Goal: Task Accomplishment & Management: Manage account settings

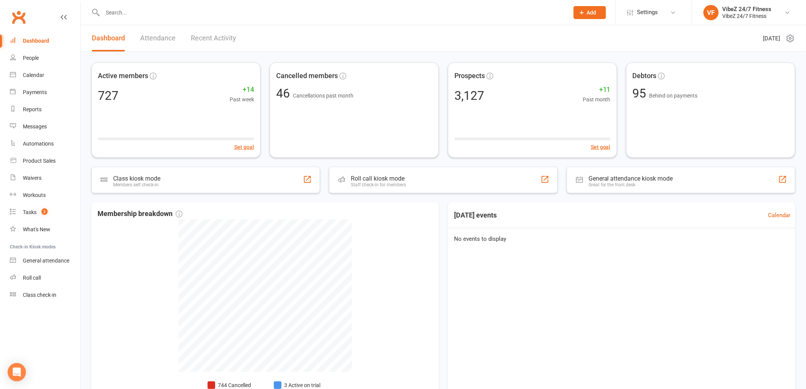
click at [153, 16] on input "text" at bounding box center [332, 12] width 463 height 11
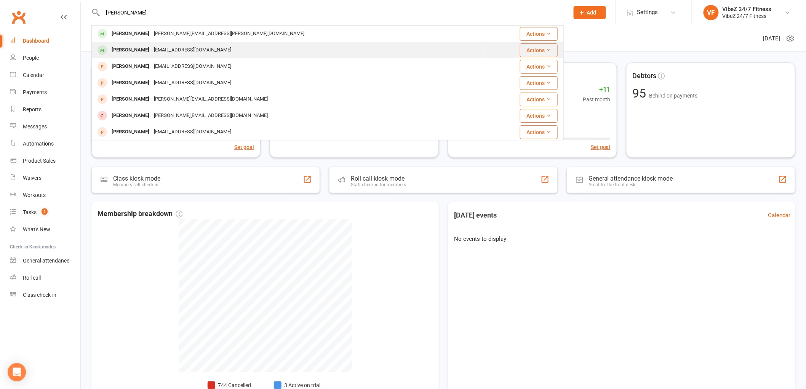
type input "[PERSON_NAME]"
click at [178, 47] on div "[EMAIL_ADDRESS][DOMAIN_NAME]" at bounding box center [193, 50] width 82 height 11
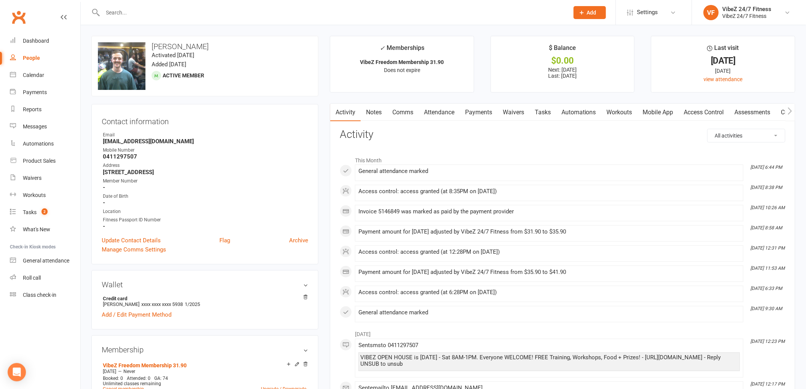
click at [468, 111] on link "Payments" at bounding box center [479, 113] width 38 height 18
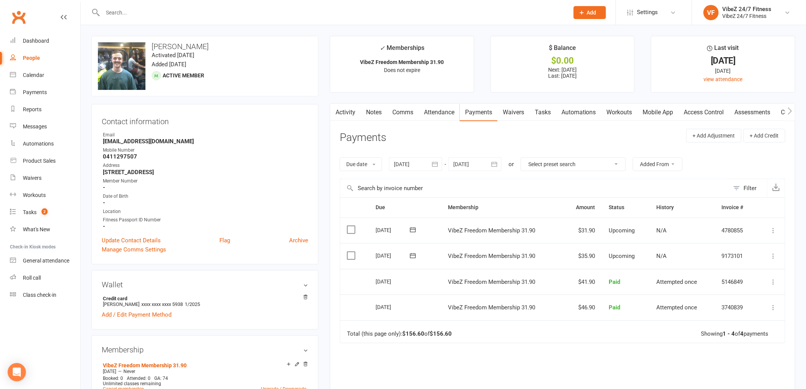
click at [775, 254] on icon at bounding box center [774, 256] width 8 height 8
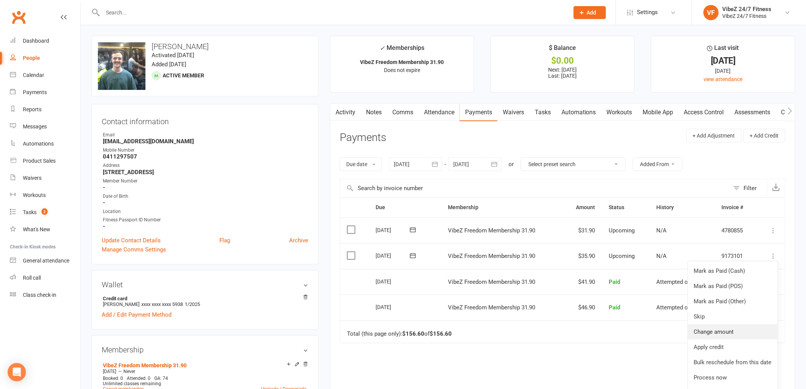
click at [711, 331] on link "Change amount" at bounding box center [733, 331] width 90 height 15
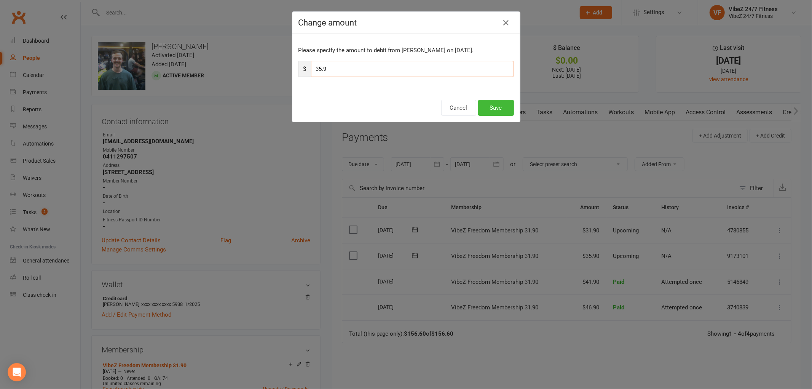
click at [320, 69] on input "35.9" at bounding box center [412, 69] width 203 height 16
type input "39.9"
click at [487, 110] on button "Save" at bounding box center [496, 108] width 36 height 16
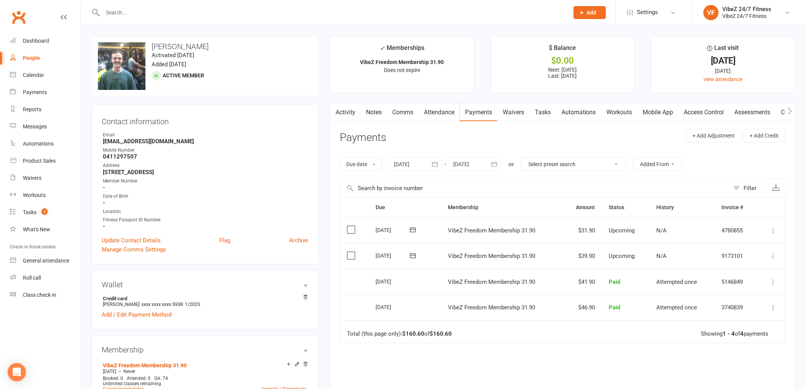
click at [158, 13] on input "text" at bounding box center [332, 12] width 463 height 11
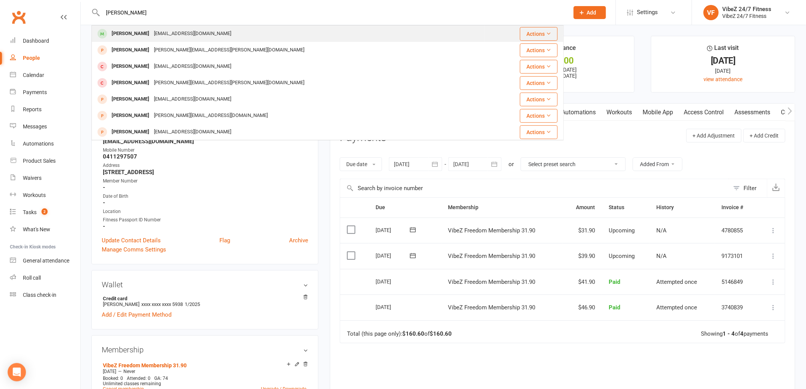
type input "[PERSON_NAME]"
click at [152, 32] on div "[EMAIL_ADDRESS][DOMAIN_NAME]" at bounding box center [193, 33] width 82 height 11
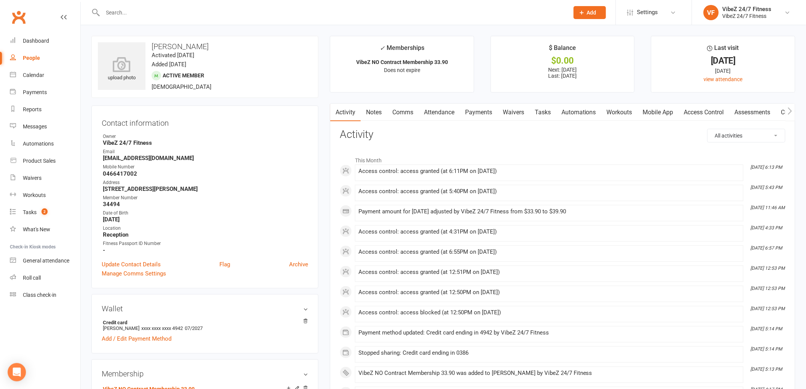
click at [477, 112] on link "Payments" at bounding box center [479, 113] width 38 height 18
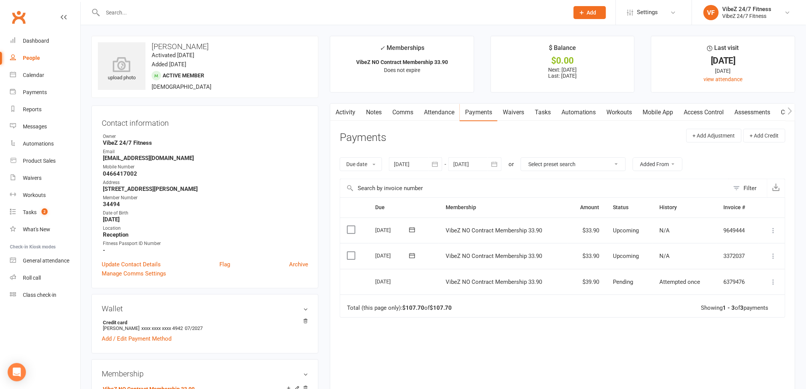
click at [772, 257] on icon at bounding box center [774, 256] width 8 height 8
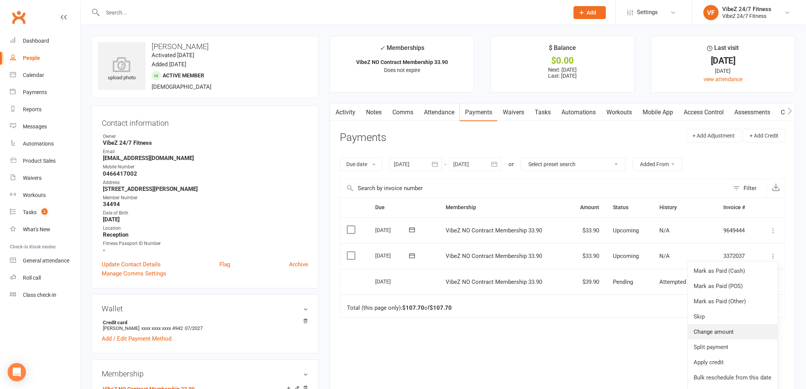
click at [735, 332] on link "Change amount" at bounding box center [733, 331] width 90 height 15
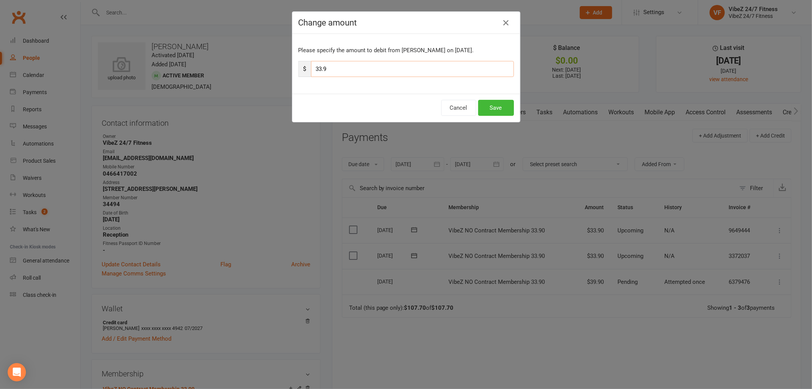
click at [320, 69] on input "33.9" at bounding box center [412, 69] width 203 height 16
type input "37.9"
click at [501, 105] on button "Save" at bounding box center [496, 108] width 36 height 16
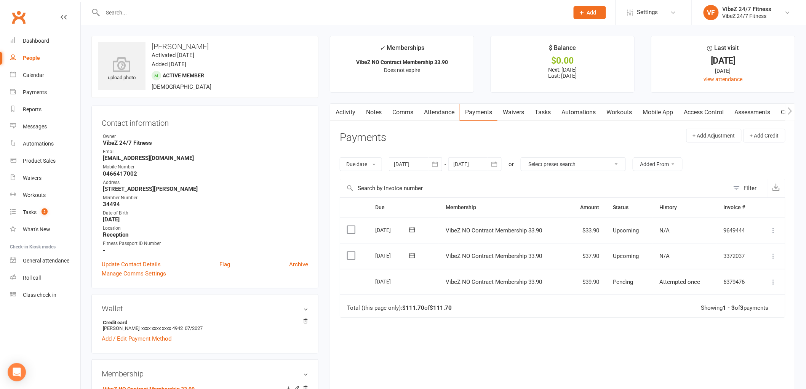
click at [220, 5] on div at bounding box center [327, 12] width 472 height 25
click at [218, 12] on input "text" at bounding box center [332, 12] width 463 height 11
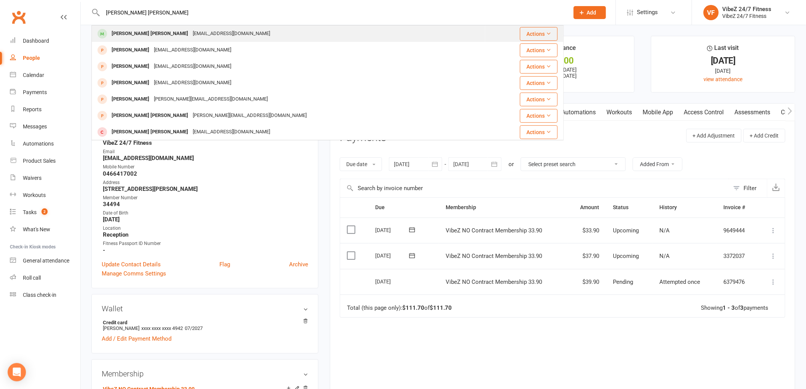
type input "[PERSON_NAME] [PERSON_NAME]"
click at [200, 27] on div "[PERSON_NAME] [PERSON_NAME] [EMAIL_ADDRESS][DOMAIN_NAME]" at bounding box center [288, 34] width 393 height 16
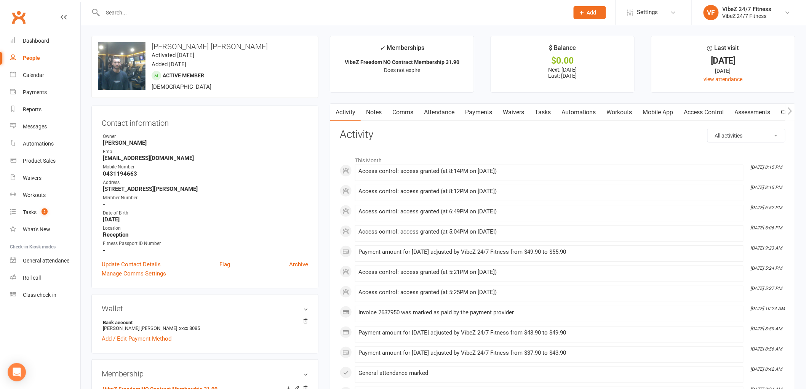
click at [481, 111] on link "Payments" at bounding box center [479, 113] width 38 height 18
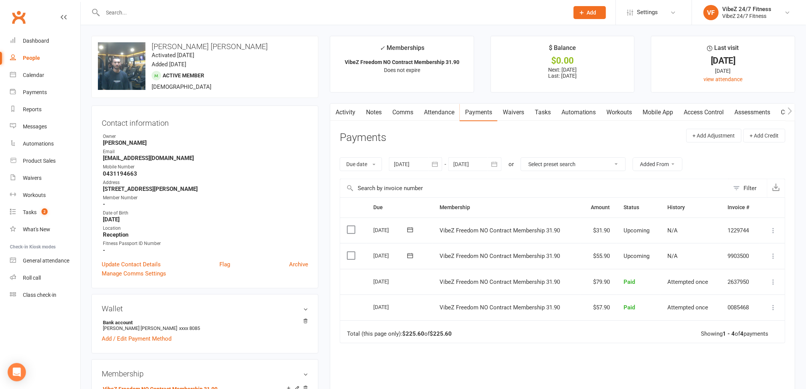
click at [777, 256] on icon at bounding box center [774, 256] width 8 height 8
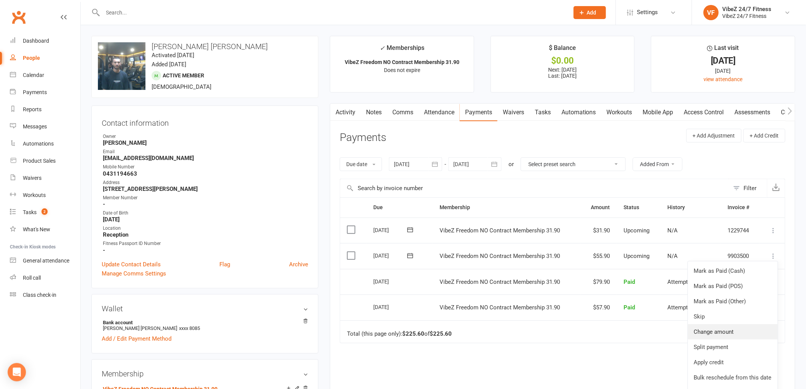
click at [716, 332] on link "Change amount" at bounding box center [733, 331] width 90 height 15
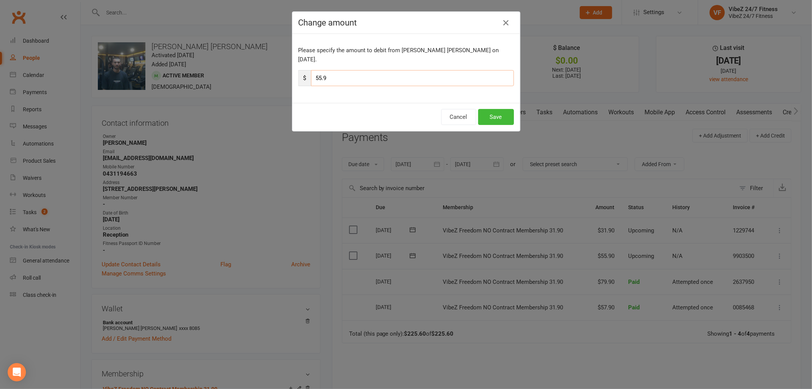
click at [319, 70] on input "55.9" at bounding box center [412, 78] width 203 height 16
type input "61.9"
click at [498, 109] on button "Save" at bounding box center [496, 117] width 36 height 16
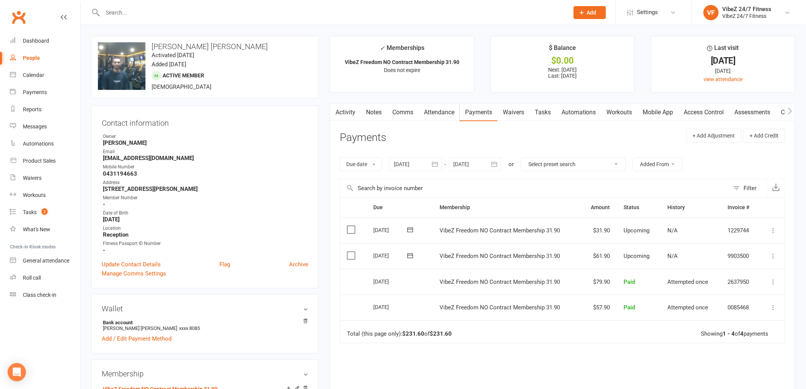
click at [317, 13] on input "text" at bounding box center [332, 12] width 463 height 11
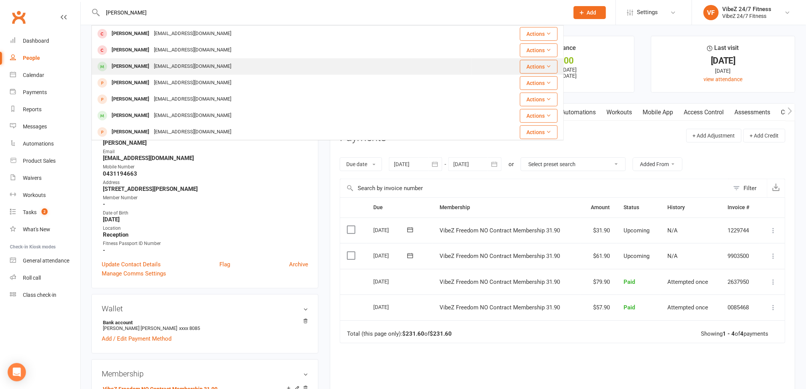
type input "[PERSON_NAME]"
click at [183, 65] on div "[EMAIL_ADDRESS][DOMAIN_NAME]" at bounding box center [193, 66] width 82 height 11
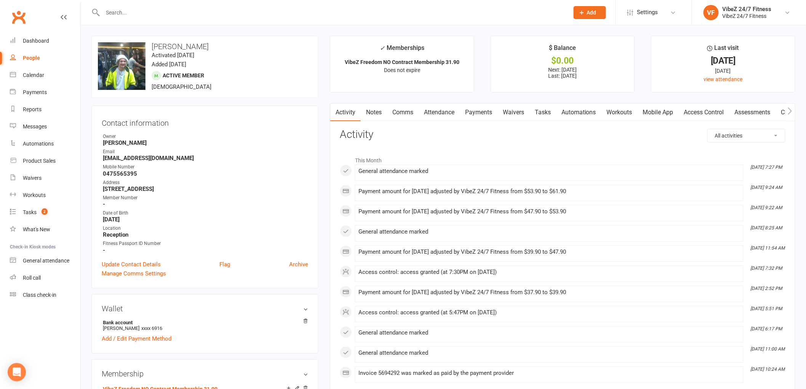
click at [482, 114] on link "Payments" at bounding box center [479, 113] width 38 height 18
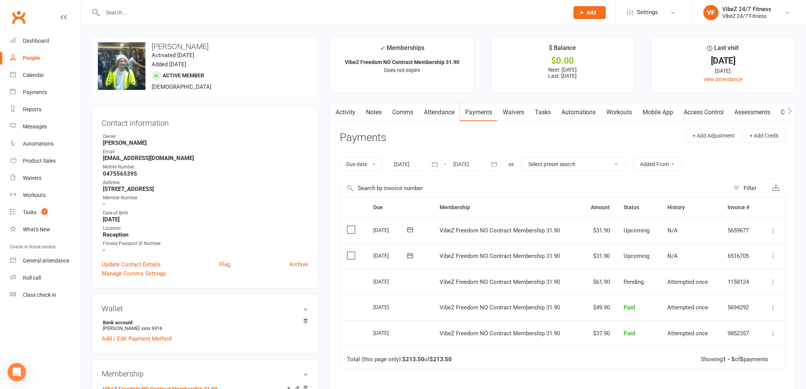
click at [772, 256] on icon at bounding box center [774, 256] width 8 height 8
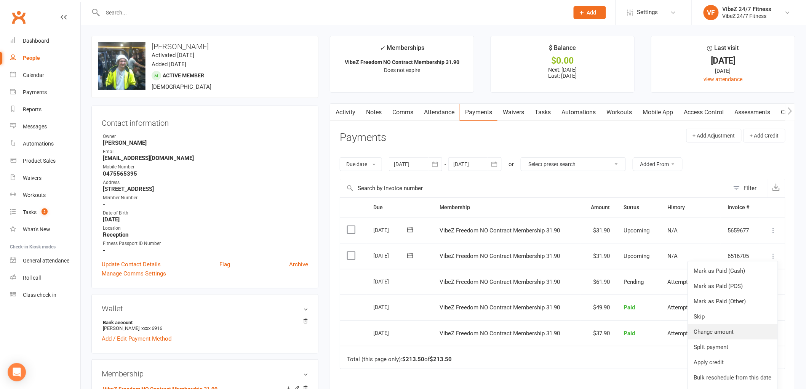
click at [714, 333] on link "Change amount" at bounding box center [733, 331] width 90 height 15
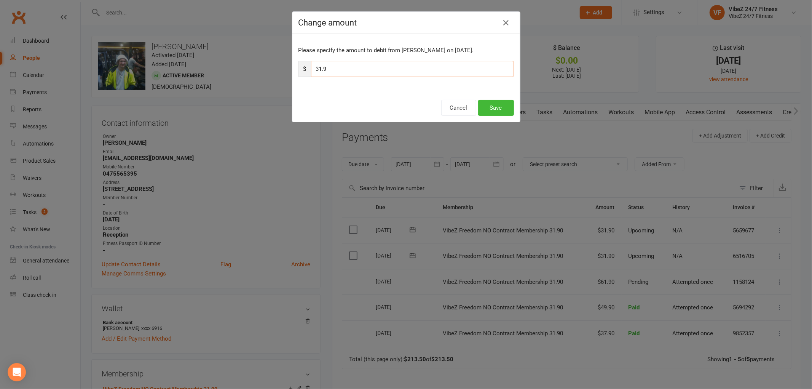
click at [318, 69] on input "31.9" at bounding box center [412, 69] width 203 height 16
type input "37.9"
click at [501, 105] on button "Save" at bounding box center [496, 108] width 36 height 16
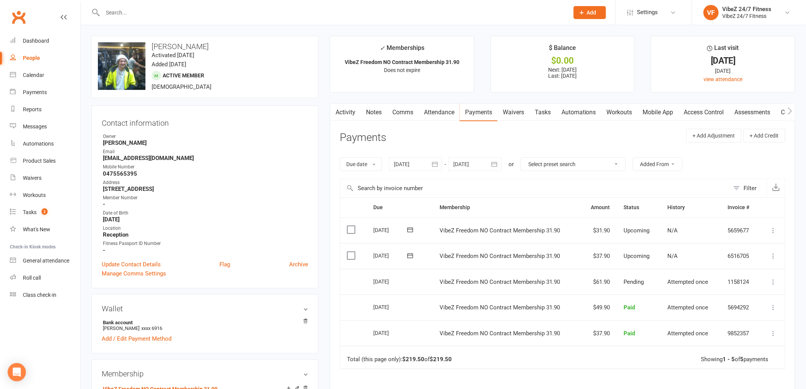
click at [390, 15] on input "text" at bounding box center [332, 12] width 463 height 11
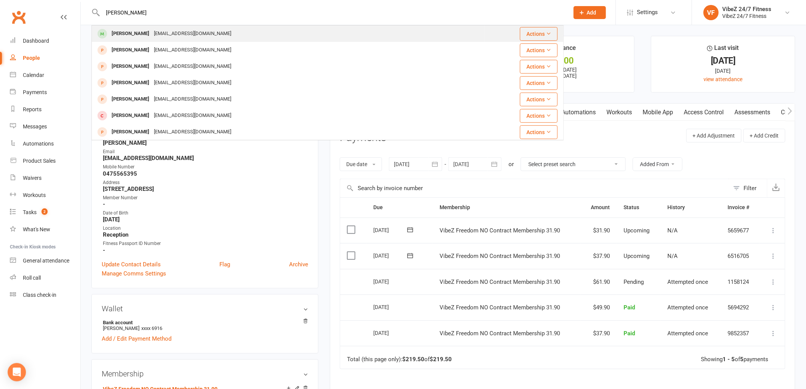
type input "[PERSON_NAME]"
click at [350, 33] on div "[PERSON_NAME] [EMAIL_ADDRESS][DOMAIN_NAME]" at bounding box center [288, 34] width 392 height 16
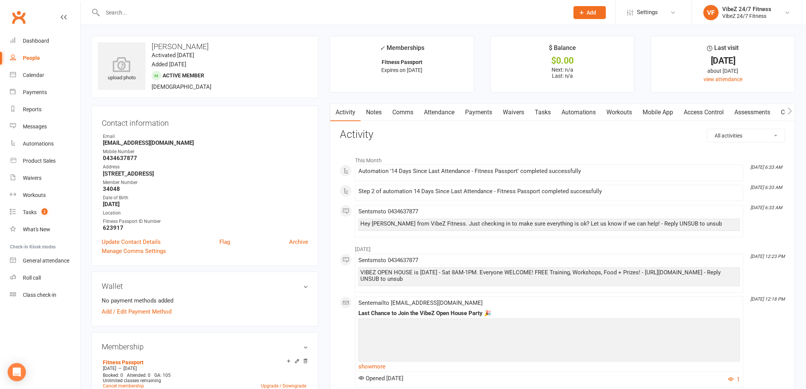
click at [475, 111] on link "Payments" at bounding box center [479, 113] width 38 height 18
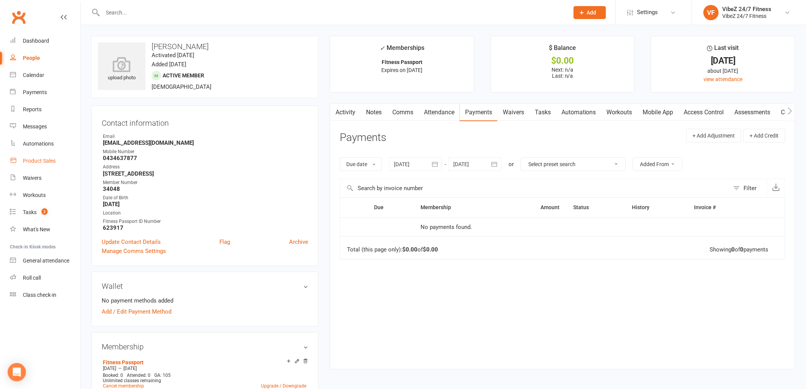
click at [50, 161] on div "Product Sales" at bounding box center [39, 161] width 33 height 6
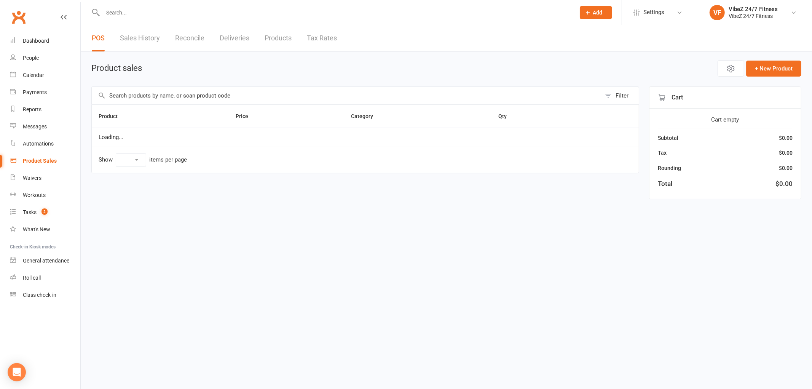
select select "100"
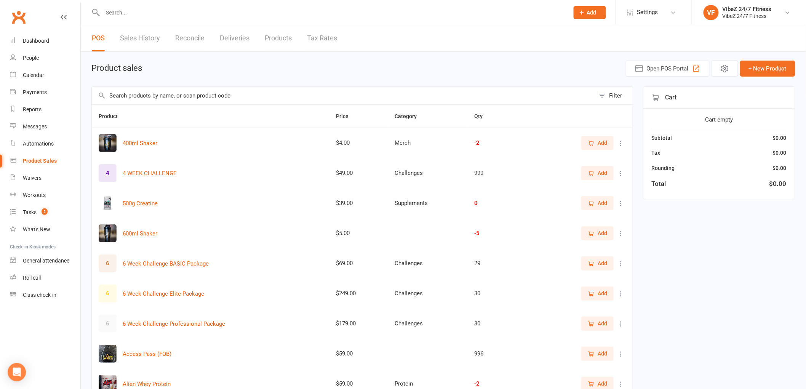
click at [183, 90] on input "text" at bounding box center [343, 96] width 503 height 18
click at [164, 93] on input "text" at bounding box center [343, 96] width 503 height 18
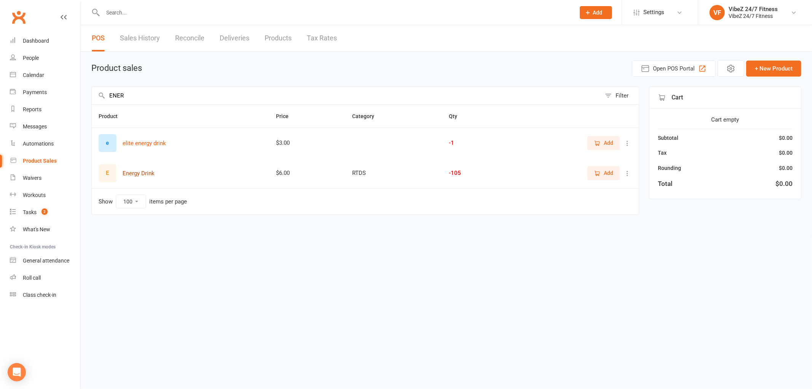
type input "ENER"
click at [146, 171] on button "Energy Drink" at bounding box center [139, 173] width 32 height 9
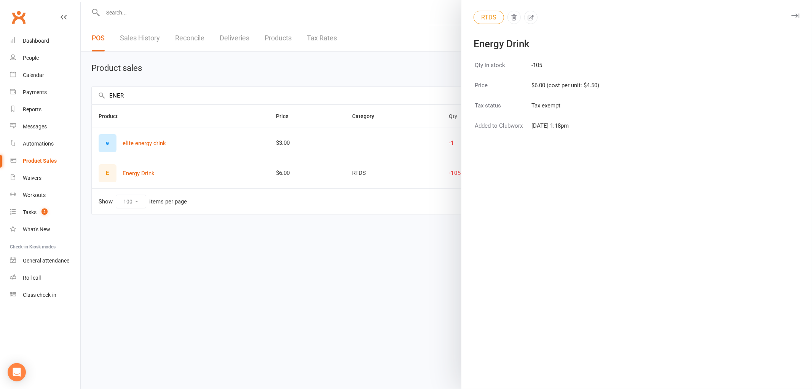
click at [150, 170] on div at bounding box center [447, 194] width 732 height 389
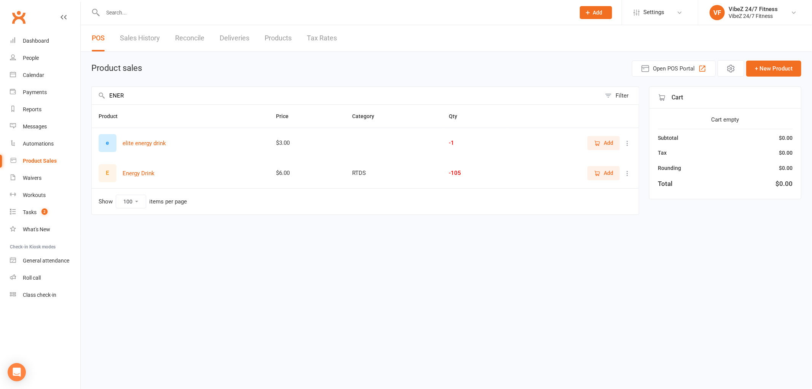
click at [611, 173] on span "Add" at bounding box center [609, 173] width 10 height 8
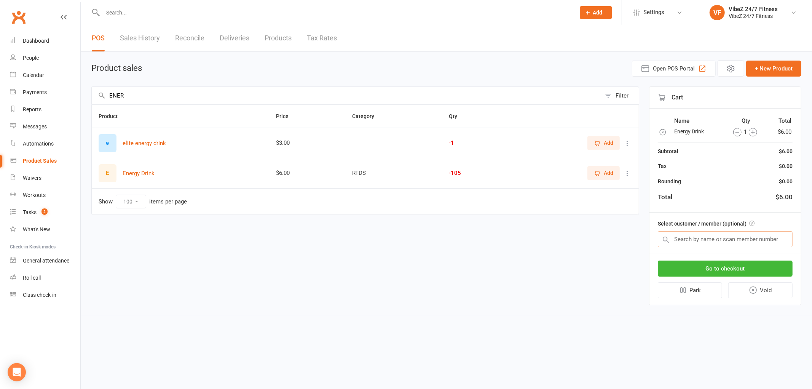
click at [719, 241] on input "text" at bounding box center [725, 239] width 135 height 16
type input "[PERSON_NAME]"
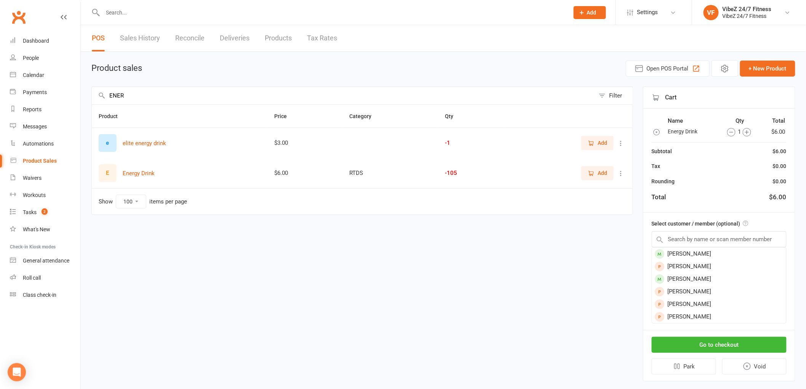
click at [303, 79] on main "Product sales Open POS Portal + New Product ENER Filter Product Price Category …" at bounding box center [443, 220] width 704 height 321
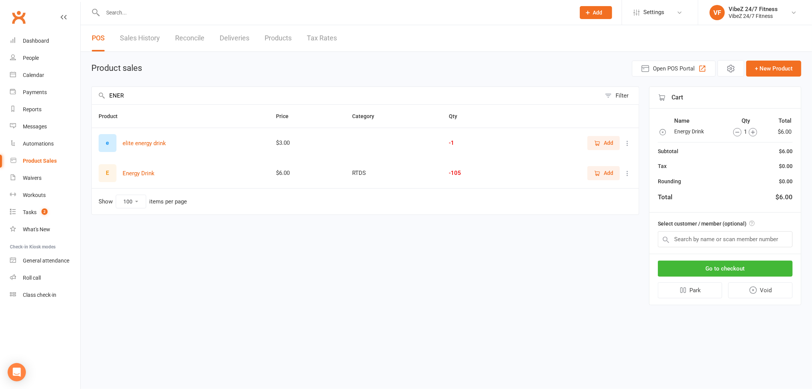
click at [64, 17] on icon at bounding box center [64, 17] width 6 height 6
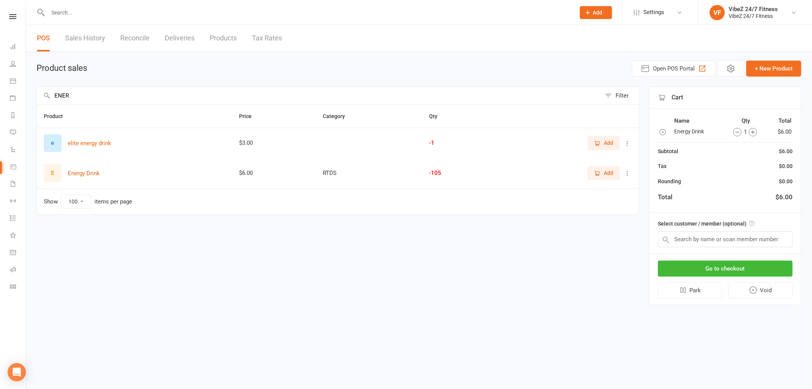
click at [136, 10] on input "text" at bounding box center [308, 12] width 524 height 11
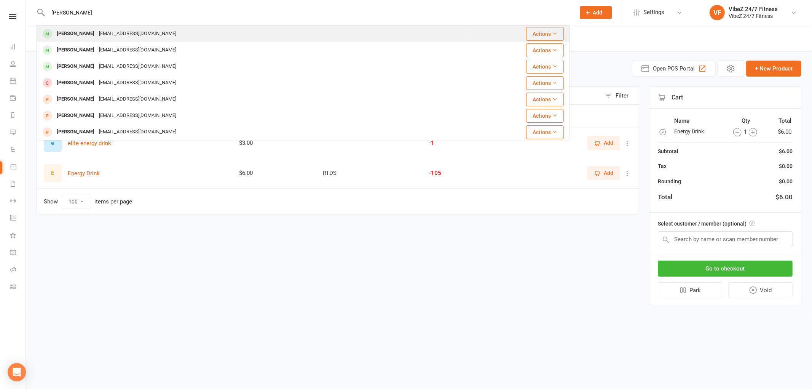
type input "[PERSON_NAME]"
click at [135, 40] on div "[PERSON_NAME] [EMAIL_ADDRESS][DOMAIN_NAME]" at bounding box center [251, 34] width 428 height 16
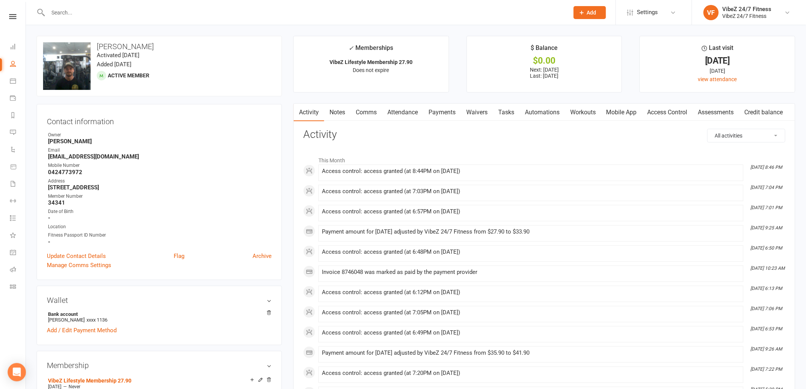
click at [435, 115] on link "Payments" at bounding box center [442, 113] width 38 height 18
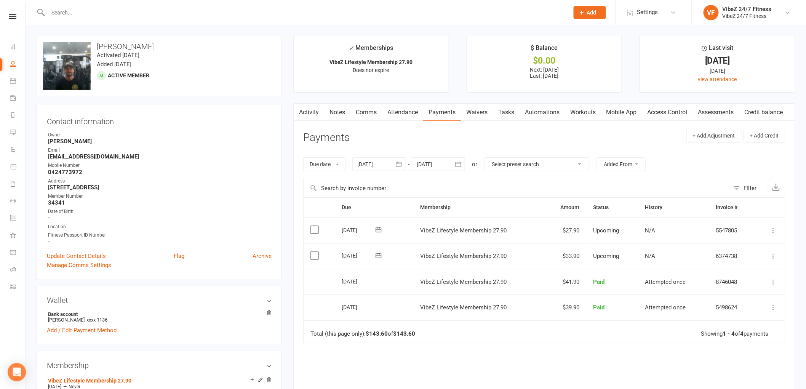
click at [773, 256] on icon at bounding box center [774, 256] width 8 height 8
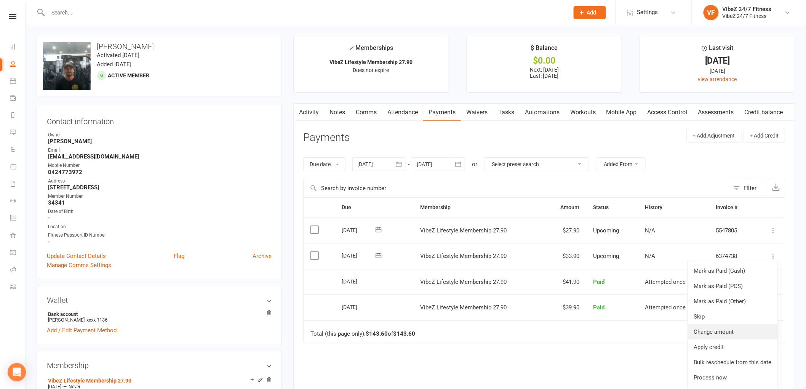
click at [734, 333] on link "Change amount" at bounding box center [733, 331] width 90 height 15
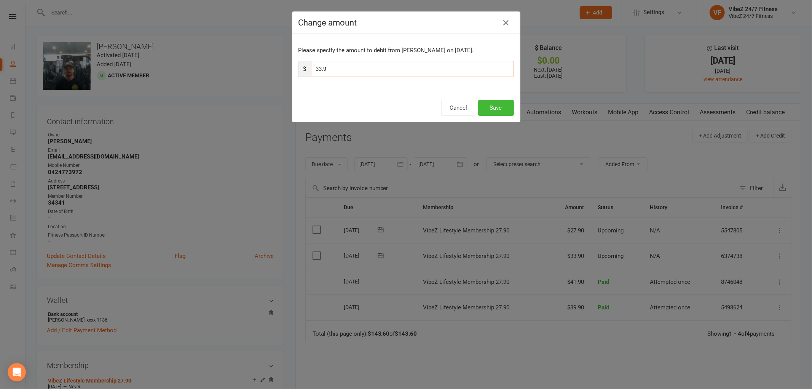
click at [320, 68] on input "33.9" at bounding box center [412, 69] width 203 height 16
drag, startPoint x: 320, startPoint y: 66, endPoint x: 310, endPoint y: 65, distance: 10.0
click at [311, 65] on input "33.9" at bounding box center [412, 69] width 203 height 16
type input "83.85"
click at [499, 107] on button "Save" at bounding box center [496, 108] width 36 height 16
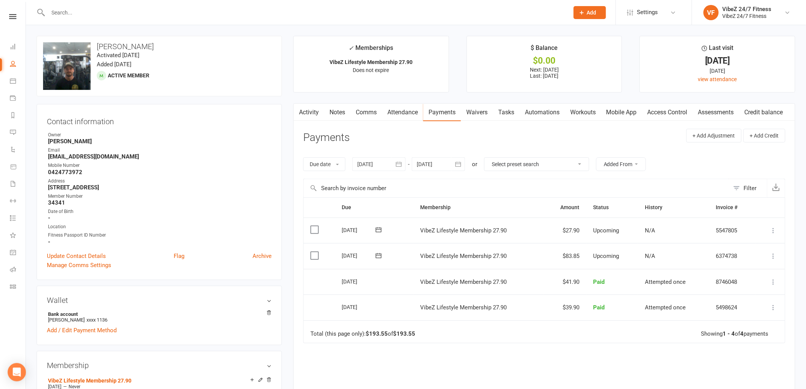
click at [325, 13] on input "text" at bounding box center [305, 12] width 518 height 11
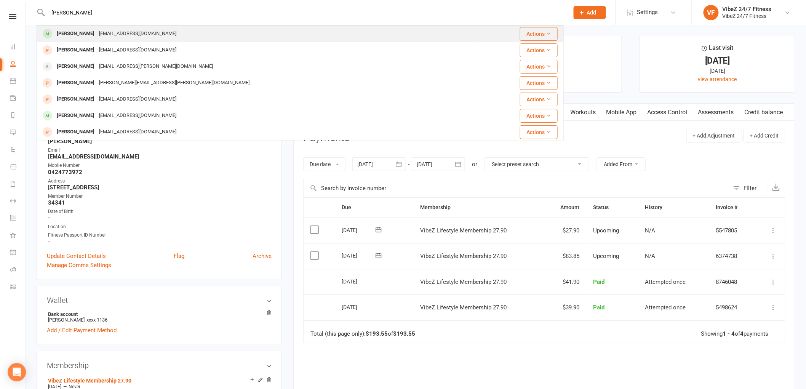
type input "[PERSON_NAME]"
click at [216, 37] on div "[PERSON_NAME] [PERSON_NAME][EMAIL_ADDRESS][DOMAIN_NAME]" at bounding box center [256, 34] width 438 height 16
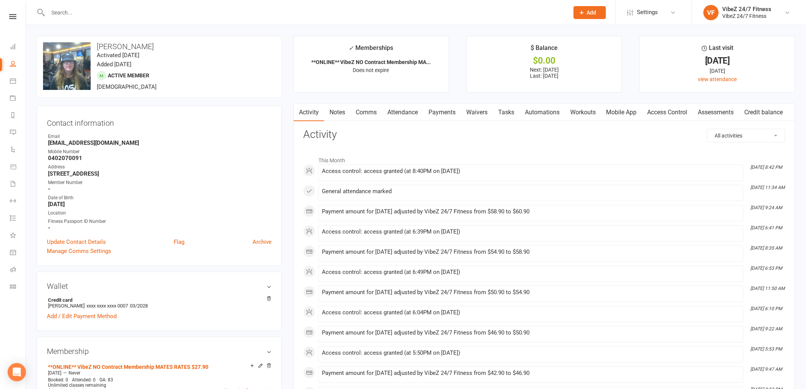
click at [449, 113] on link "Payments" at bounding box center [442, 113] width 38 height 18
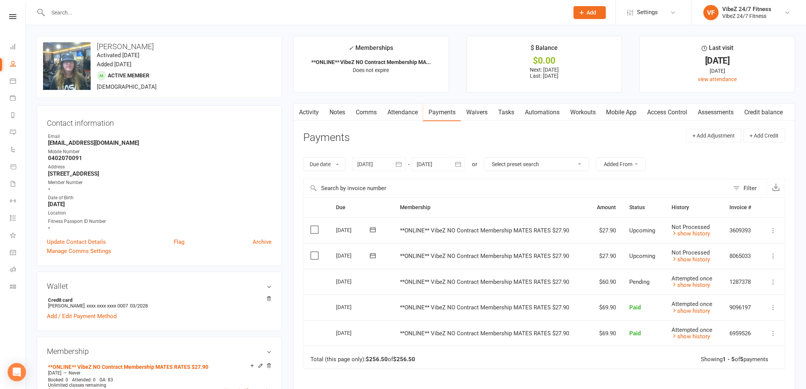
click at [773, 255] on icon at bounding box center [774, 256] width 8 height 8
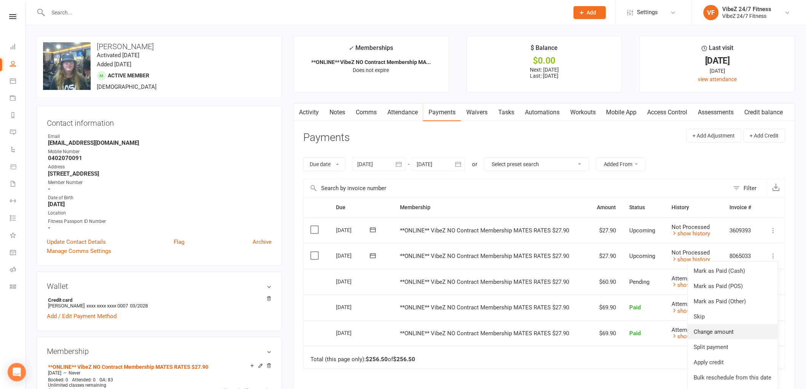
click at [728, 332] on link "Change amount" at bounding box center [733, 331] width 90 height 15
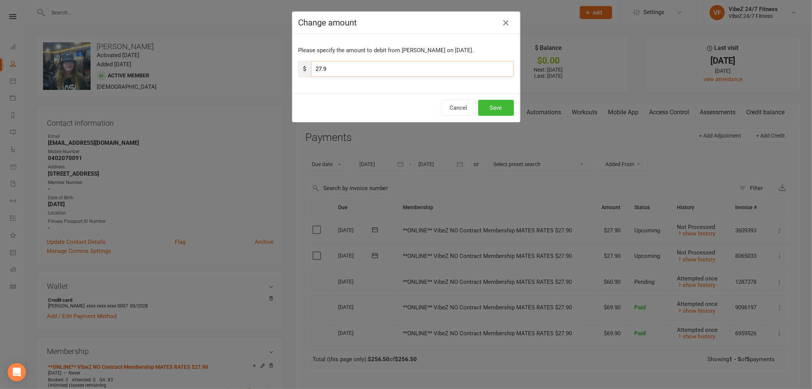
click at [319, 68] on input "27.9" at bounding box center [412, 69] width 203 height 16
type input "31.9"
click at [497, 104] on button "Save" at bounding box center [496, 108] width 36 height 16
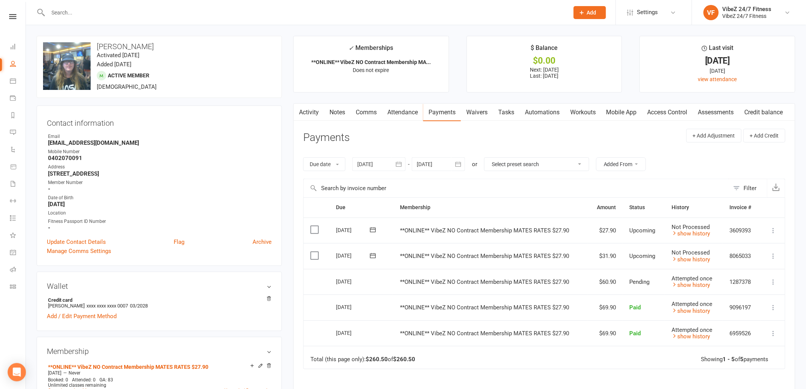
click at [277, 12] on input "text" at bounding box center [305, 12] width 518 height 11
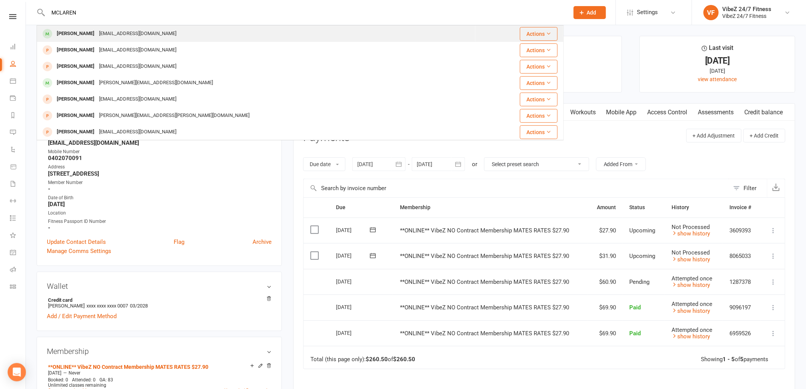
type input "MCLAREN"
click at [176, 35] on div "[PERSON_NAME] [EMAIL_ADDRESS][DOMAIN_NAME]" at bounding box center [256, 34] width 438 height 16
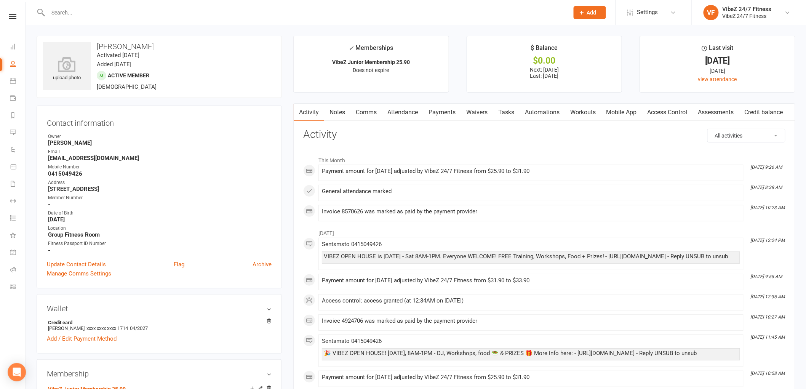
click at [435, 111] on link "Payments" at bounding box center [442, 113] width 38 height 18
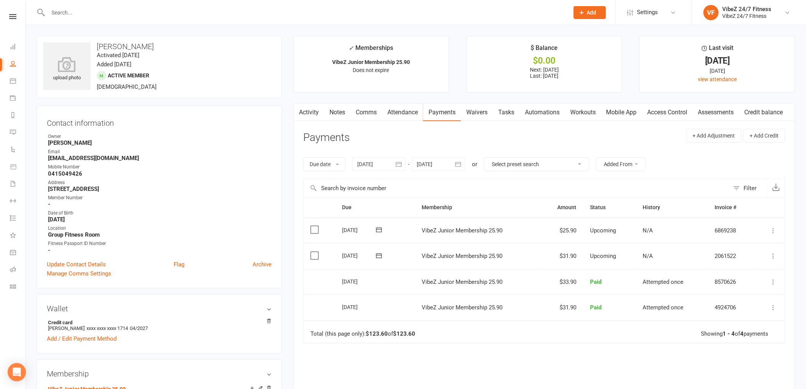
click at [773, 252] on icon at bounding box center [774, 256] width 8 height 8
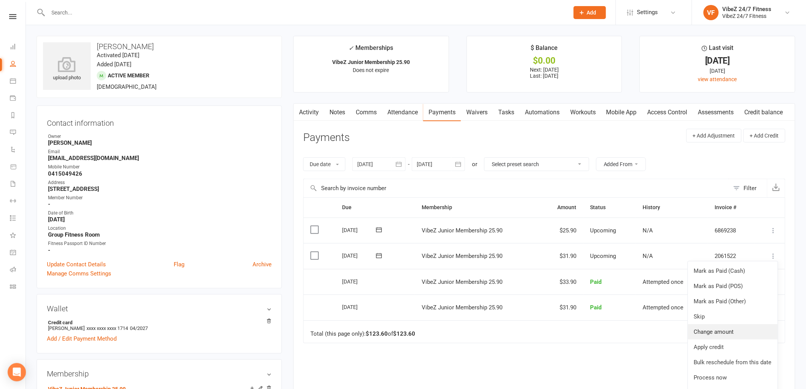
click at [726, 332] on link "Change amount" at bounding box center [733, 331] width 90 height 15
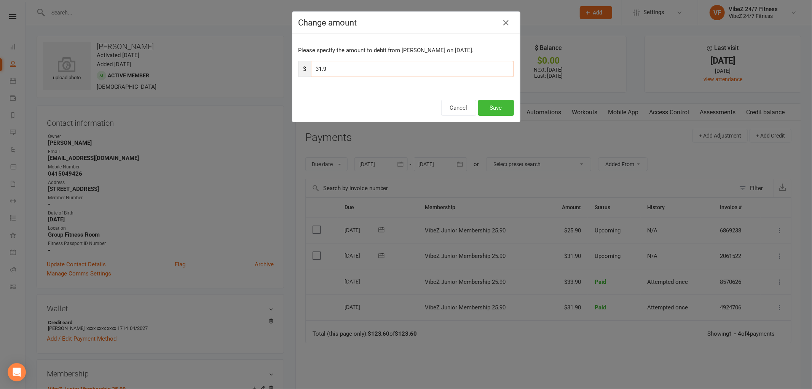
click at [318, 69] on input "31.9" at bounding box center [412, 69] width 203 height 16
type input "33.9"
click at [489, 104] on button "Save" at bounding box center [496, 108] width 36 height 16
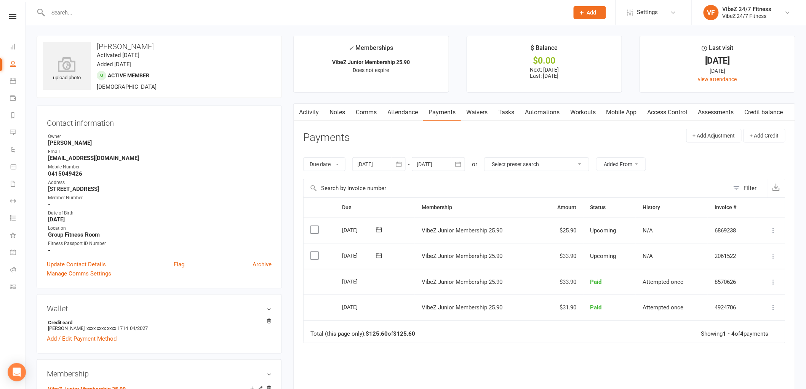
click at [270, 9] on input "text" at bounding box center [305, 12] width 518 height 11
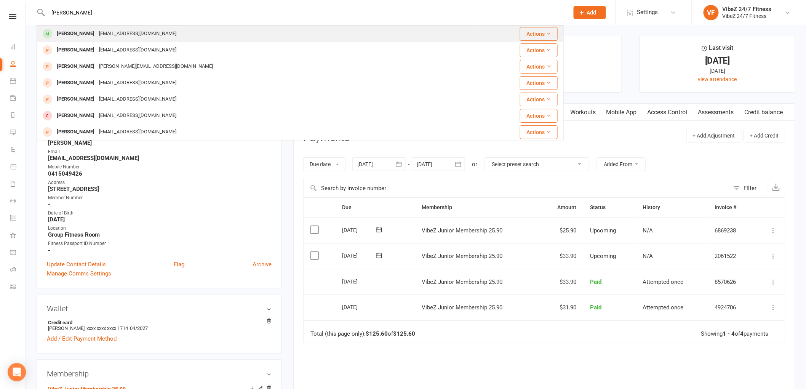
type input "[PERSON_NAME]"
click at [165, 36] on div "[PERSON_NAME] [EMAIL_ADDRESS][DOMAIN_NAME]" at bounding box center [256, 34] width 438 height 16
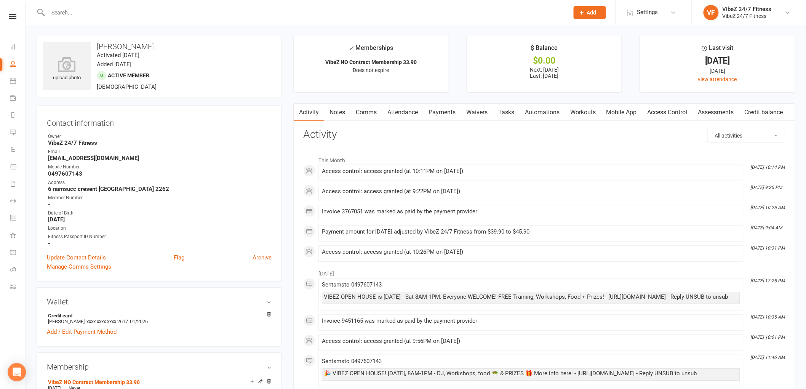
click at [447, 110] on link "Payments" at bounding box center [442, 113] width 38 height 18
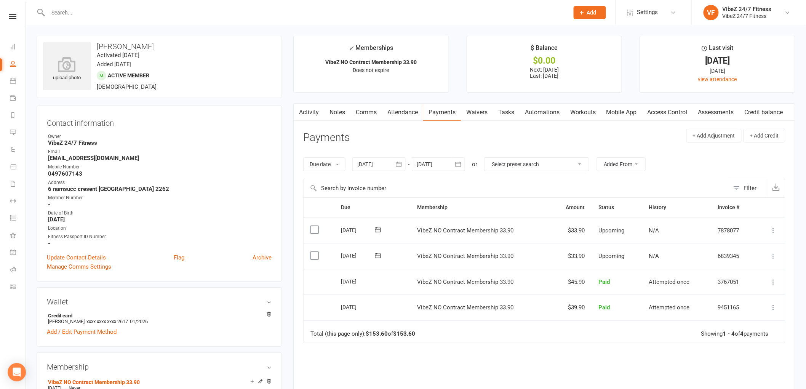
click at [770, 257] on icon at bounding box center [774, 256] width 8 height 8
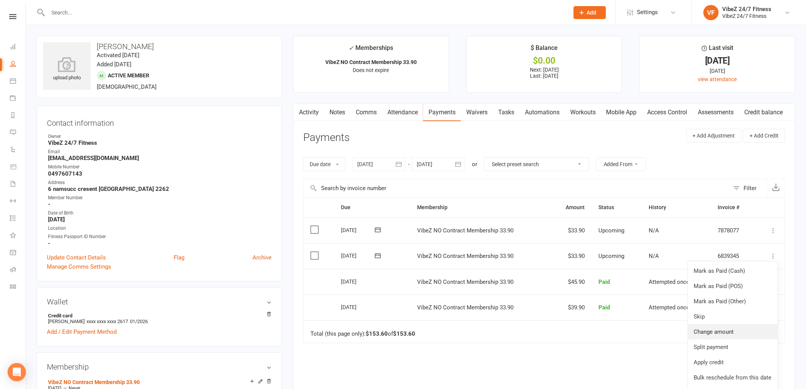
click at [725, 335] on link "Change amount" at bounding box center [733, 331] width 90 height 15
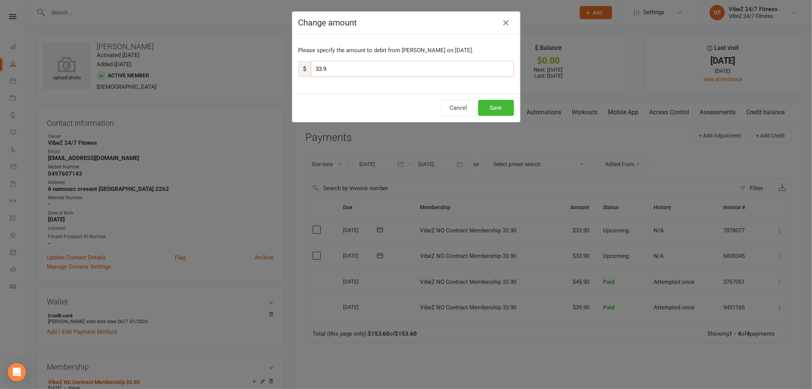
click at [319, 69] on input "33.9" at bounding box center [412, 69] width 203 height 16
type input "39.9"
click at [494, 108] on button "Save" at bounding box center [496, 108] width 36 height 16
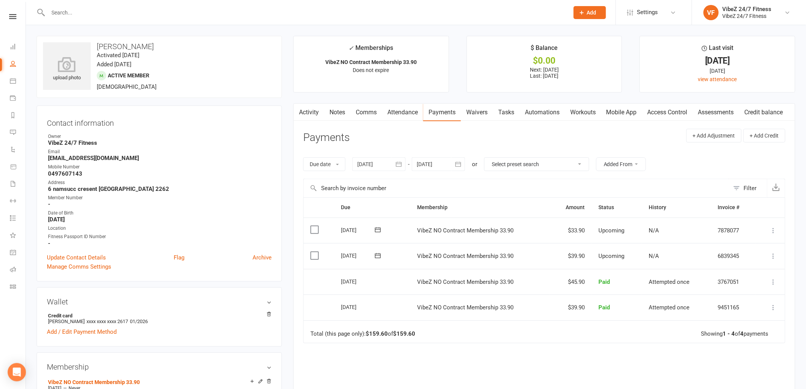
click at [264, 17] on input "text" at bounding box center [305, 12] width 518 height 11
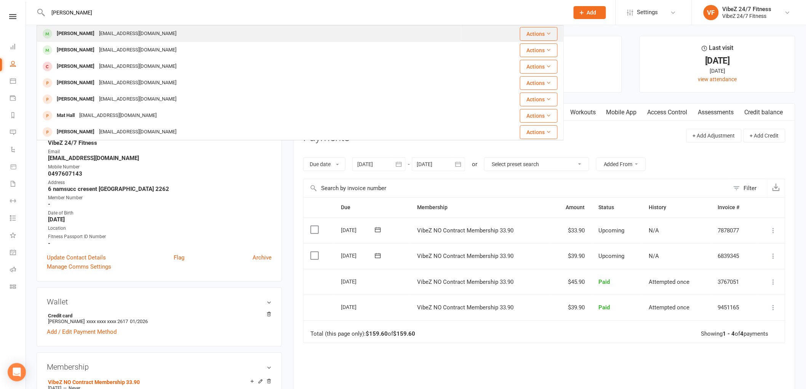
type input "[PERSON_NAME]"
click at [168, 35] on div "[PERSON_NAME] [PERSON_NAME][EMAIL_ADDRESS][DOMAIN_NAME]" at bounding box center [248, 34] width 423 height 16
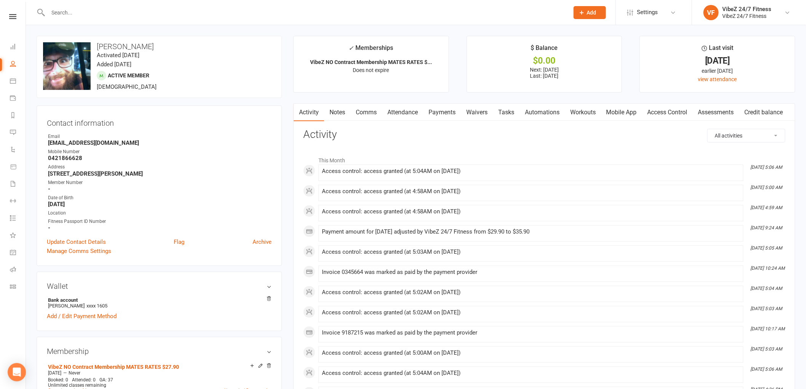
click at [435, 114] on link "Payments" at bounding box center [442, 113] width 38 height 18
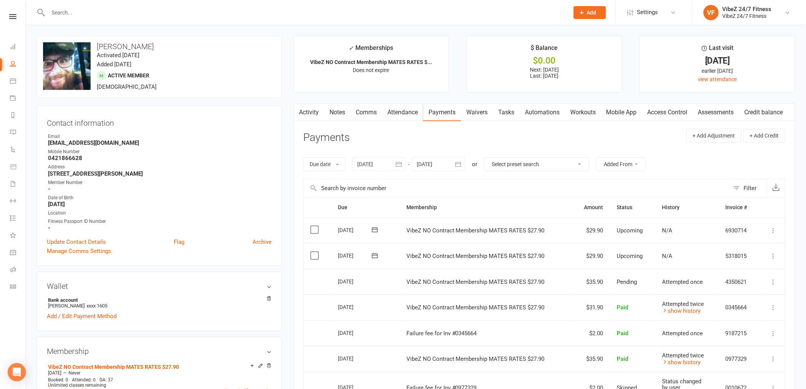
click at [775, 255] on icon at bounding box center [774, 256] width 8 height 8
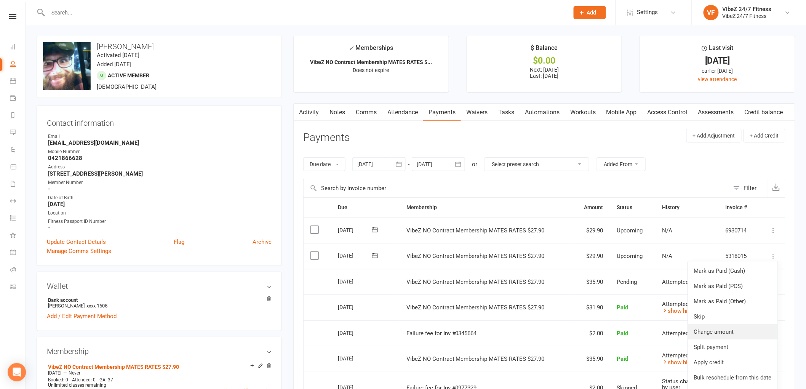
click at [722, 329] on link "Change amount" at bounding box center [733, 331] width 90 height 15
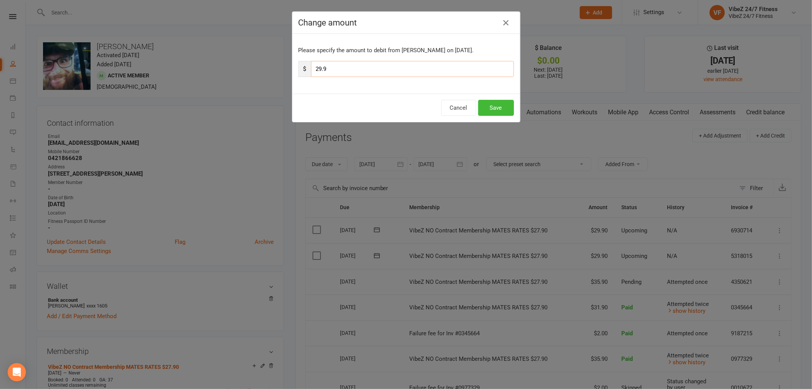
click at [320, 70] on input "29.9" at bounding box center [412, 69] width 203 height 16
type input "31.9"
click at [481, 110] on button "Save" at bounding box center [496, 108] width 36 height 16
